Goal: Task Accomplishment & Management: Use online tool/utility

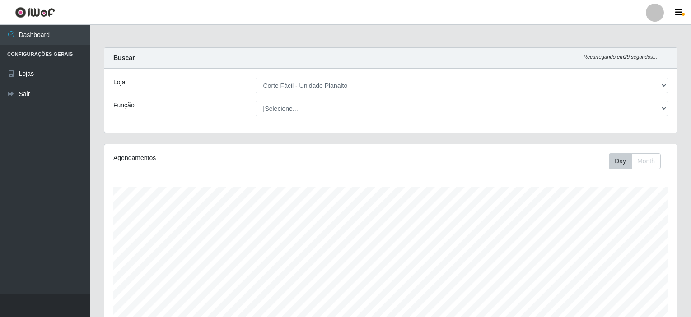
select select "202"
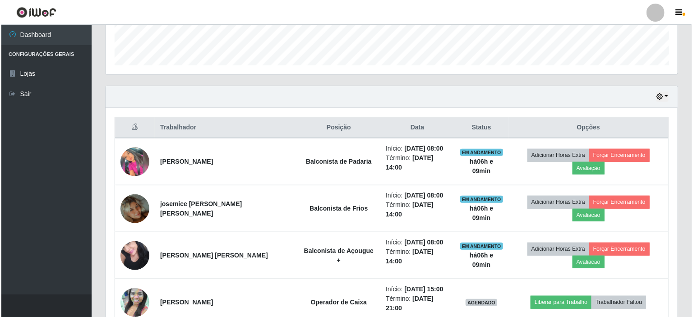
scroll to position [255, 0]
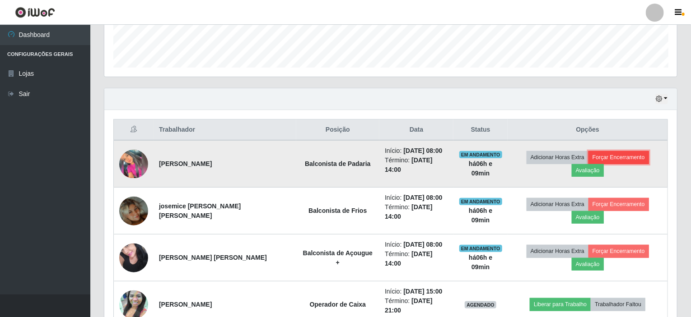
click at [632, 158] on button "Forçar Encerramento" at bounding box center [618, 157] width 60 height 13
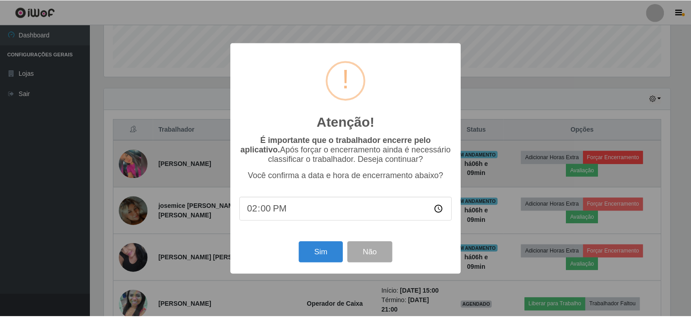
scroll to position [187, 569]
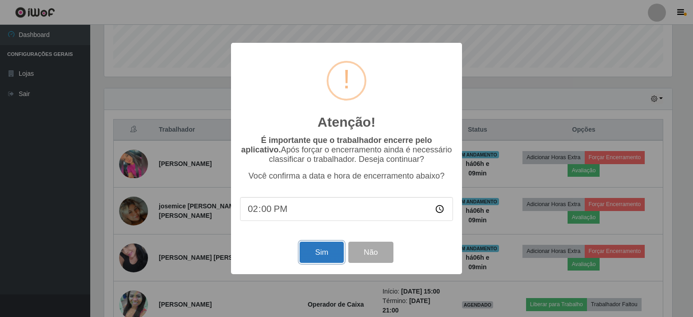
click at [328, 256] on button "Sim" at bounding box center [322, 252] width 44 height 21
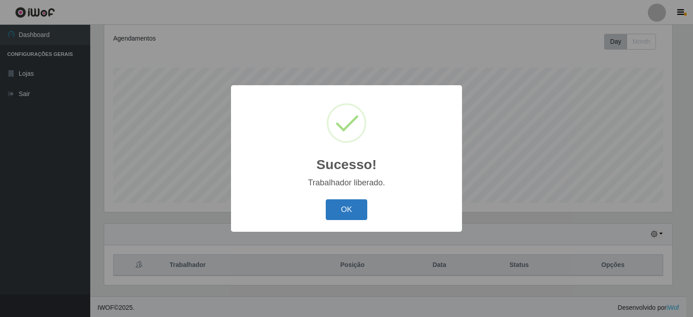
click at [352, 205] on button "OK" at bounding box center [347, 210] width 42 height 21
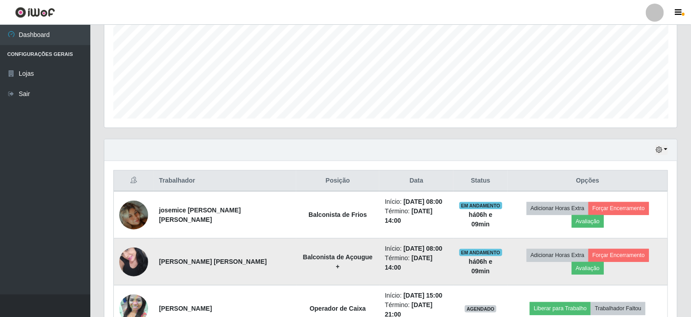
scroll to position [255, 0]
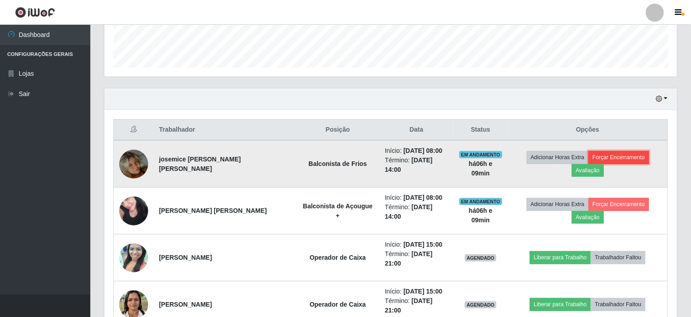
click at [634, 154] on button "Forçar Encerramento" at bounding box center [618, 157] width 60 height 13
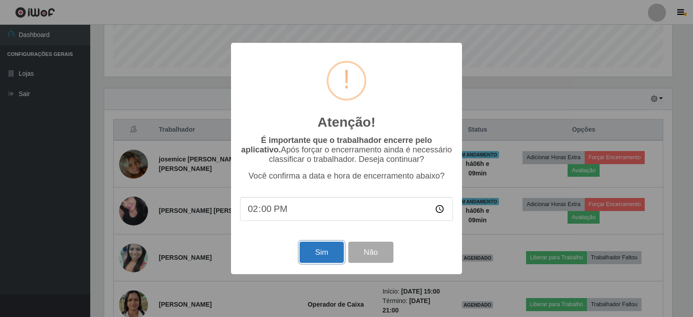
click at [314, 247] on button "Sim" at bounding box center [322, 252] width 44 height 21
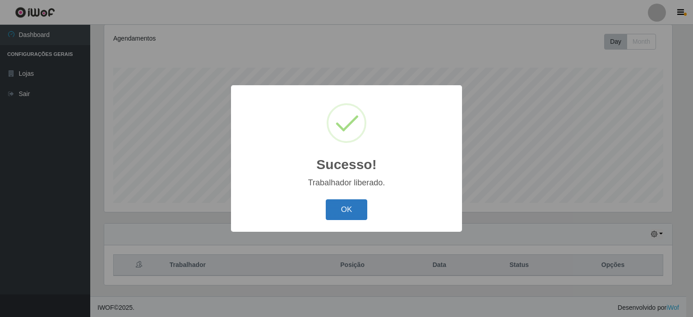
click at [358, 207] on button "OK" at bounding box center [347, 210] width 42 height 21
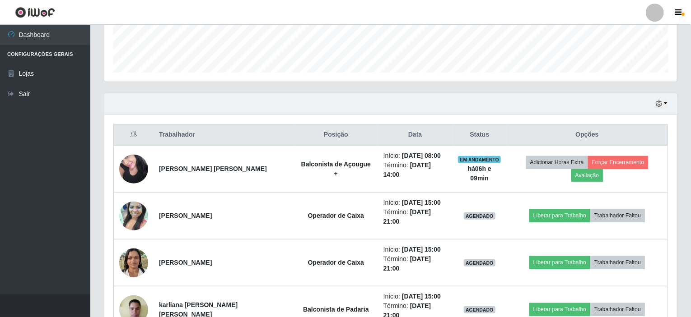
scroll to position [255, 0]
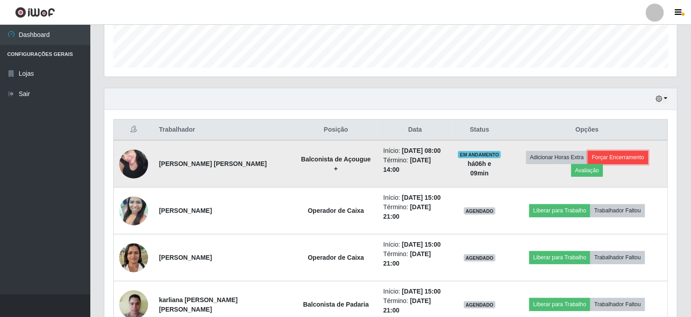
click at [588, 159] on button "Forçar Encerramento" at bounding box center [618, 157] width 60 height 13
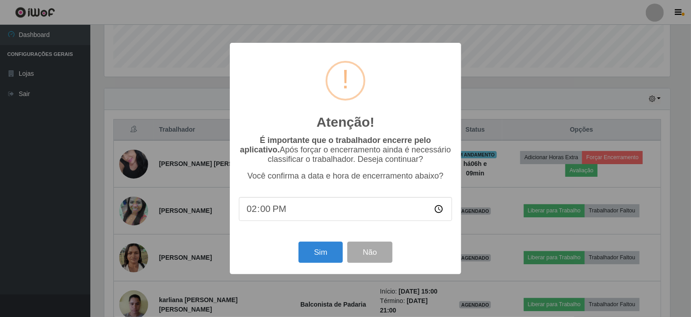
scroll to position [187, 569]
click at [327, 256] on button "Sim" at bounding box center [322, 252] width 44 height 21
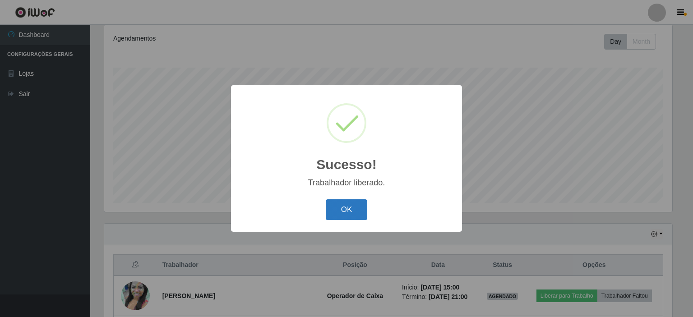
click at [346, 202] on button "OK" at bounding box center [347, 210] width 42 height 21
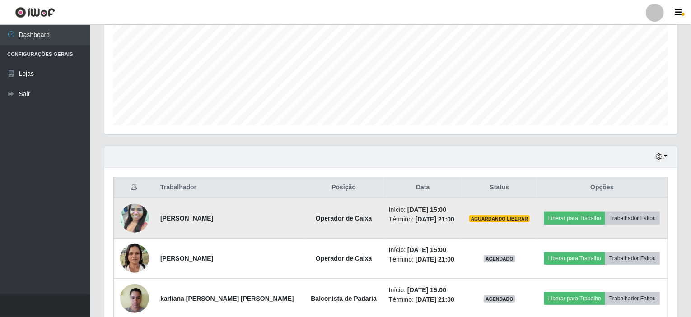
scroll to position [240, 0]
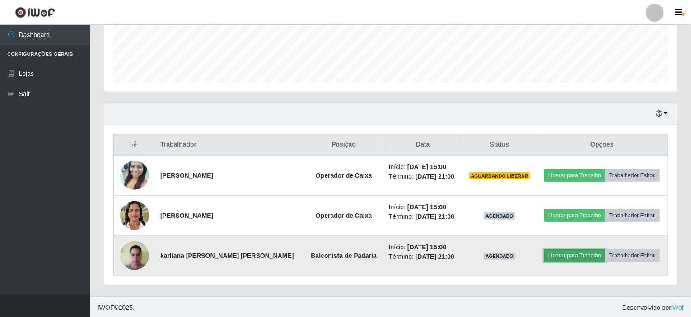
click at [556, 259] on button "Liberar para Trabalho" at bounding box center [574, 256] width 61 height 13
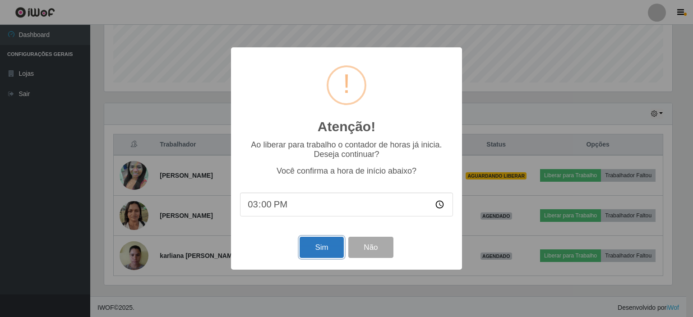
click at [311, 252] on button "Sim" at bounding box center [322, 247] width 44 height 21
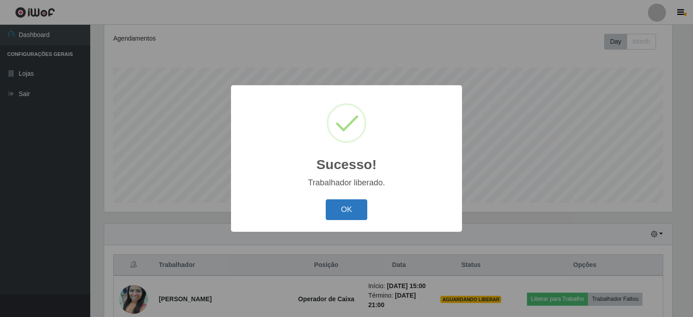
click at [337, 218] on button "OK" at bounding box center [347, 210] width 42 height 21
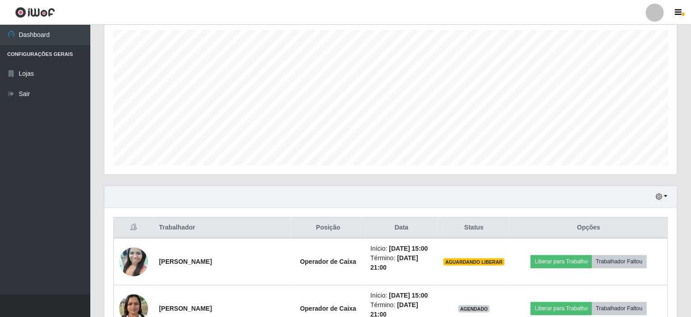
scroll to position [210, 0]
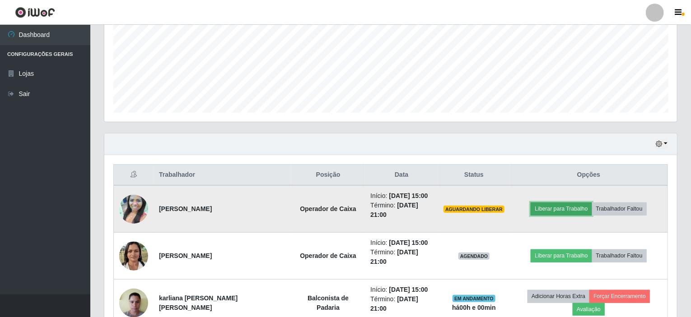
click at [536, 204] on button "Liberar para Trabalho" at bounding box center [560, 209] width 61 height 13
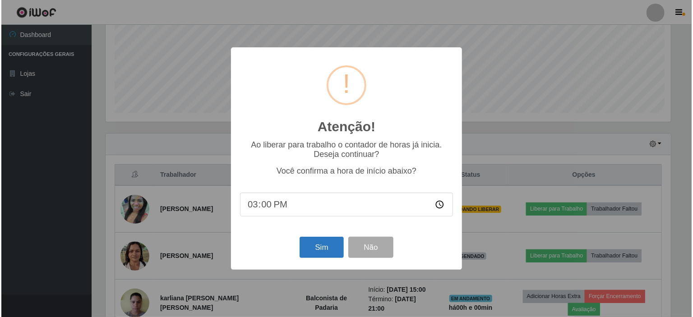
scroll to position [187, 569]
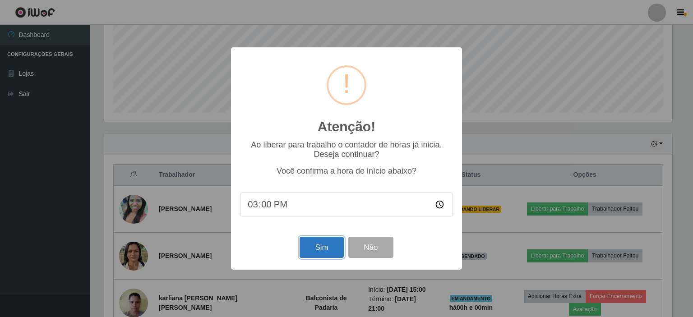
click at [306, 254] on button "Sim" at bounding box center [322, 247] width 44 height 21
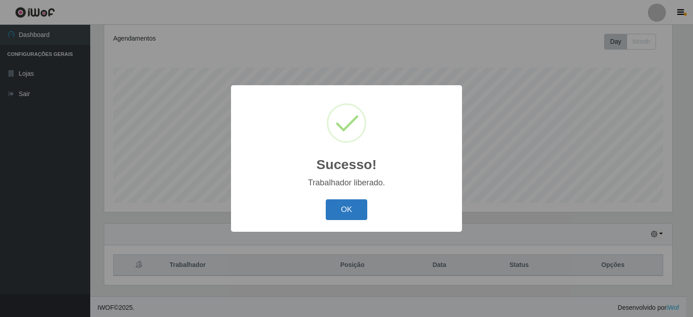
click at [348, 211] on button "OK" at bounding box center [347, 210] width 42 height 21
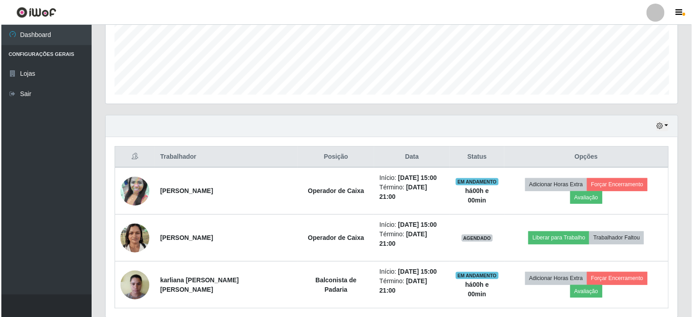
scroll to position [240, 0]
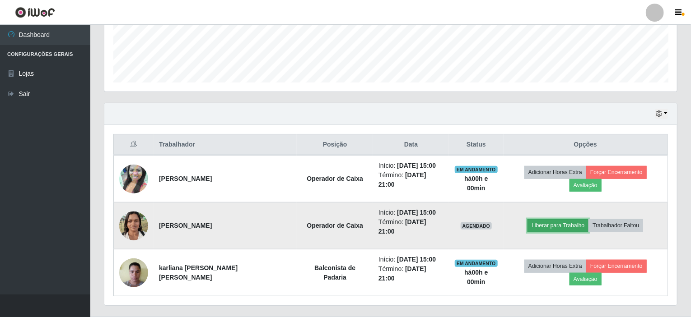
click at [531, 219] on button "Liberar para Trabalho" at bounding box center [557, 225] width 61 height 13
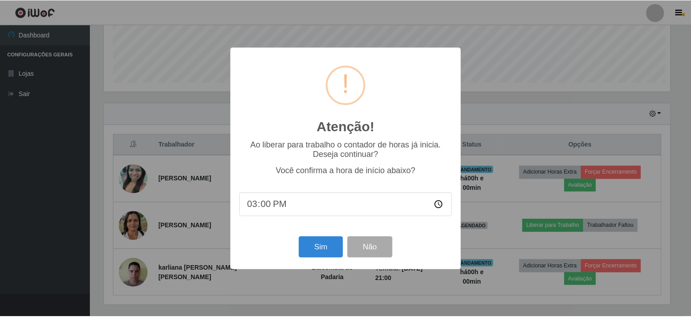
scroll to position [187, 569]
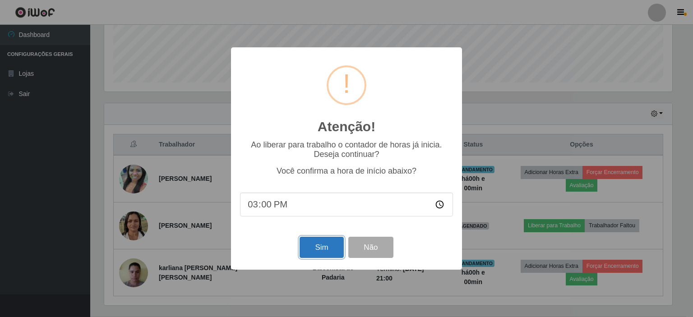
click at [330, 250] on button "Sim" at bounding box center [322, 247] width 44 height 21
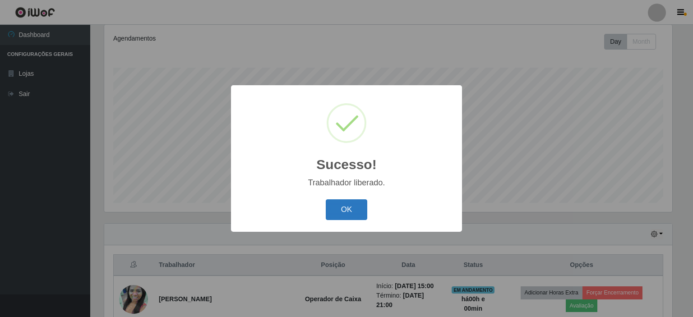
click at [348, 209] on button "OK" at bounding box center [347, 210] width 42 height 21
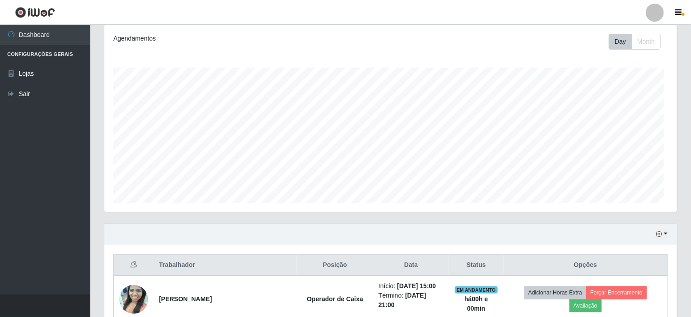
scroll to position [187, 572]
click at [667, 234] on button "button" at bounding box center [661, 234] width 13 height 10
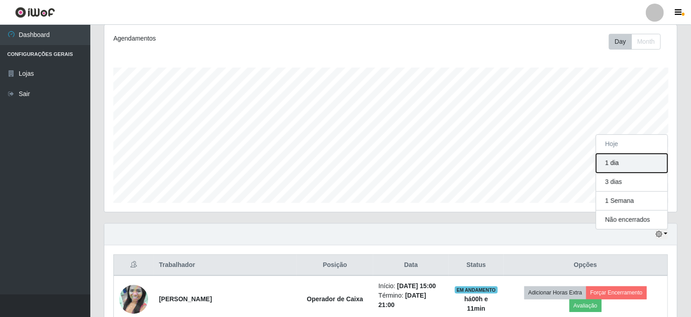
click at [618, 165] on button "1 dia" at bounding box center [631, 163] width 71 height 19
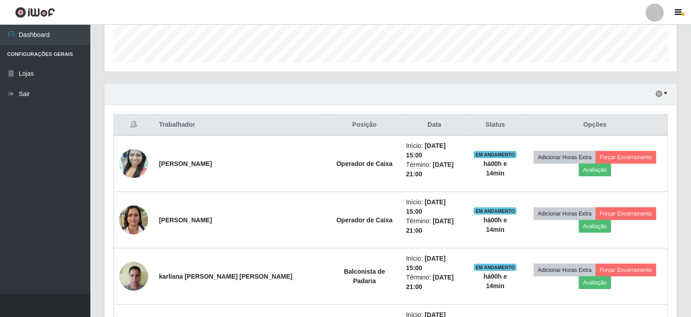
scroll to position [240, 0]
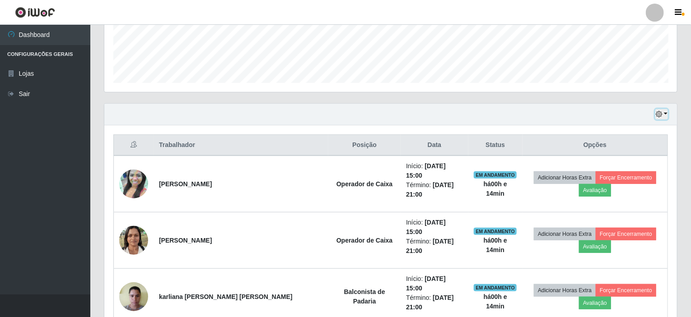
click at [664, 112] on button "button" at bounding box center [661, 114] width 13 height 10
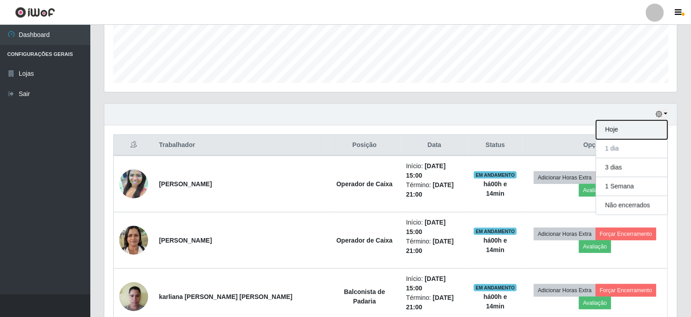
click at [607, 127] on button "Hoje" at bounding box center [631, 130] width 71 height 19
